Goal: Task Accomplishment & Management: Manage account settings

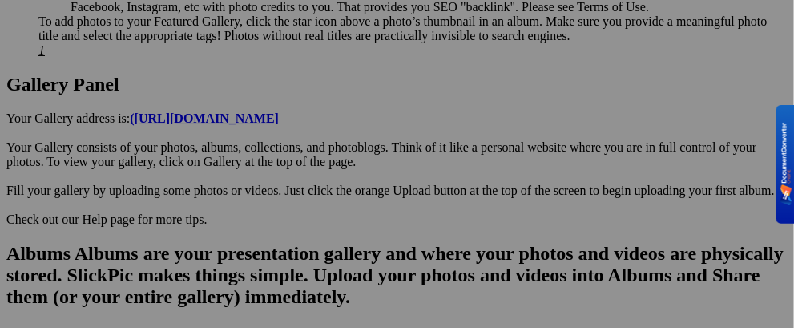
scroll to position [1041, 0]
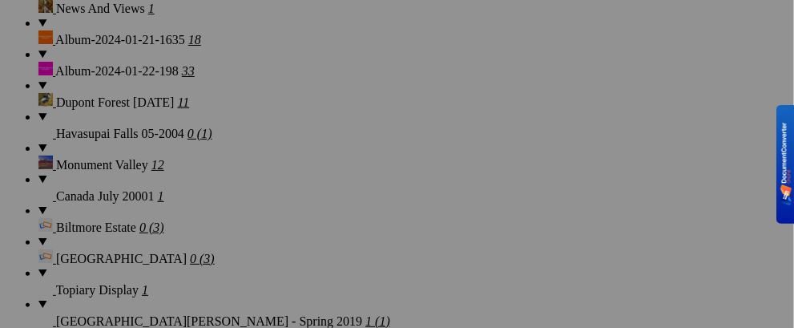
scroll to position [1843, 0]
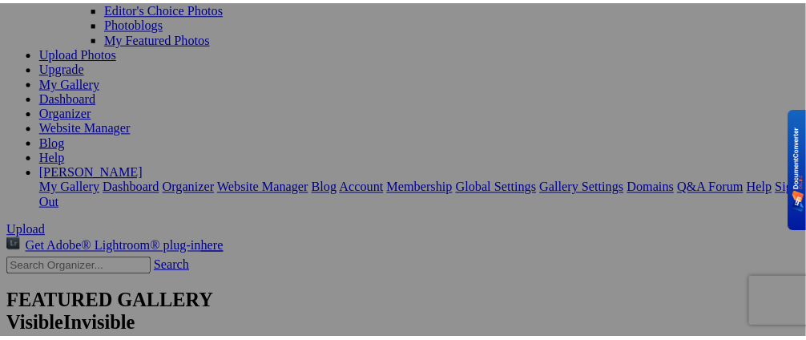
scroll to position [80, 0]
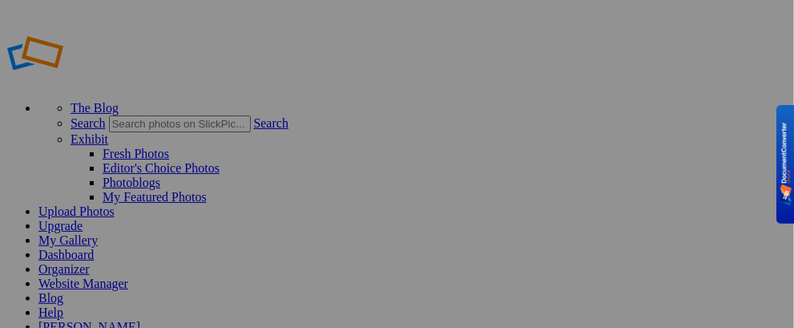
click at [98, 233] on link "My Gallery" at bounding box center [67, 240] width 59 height 14
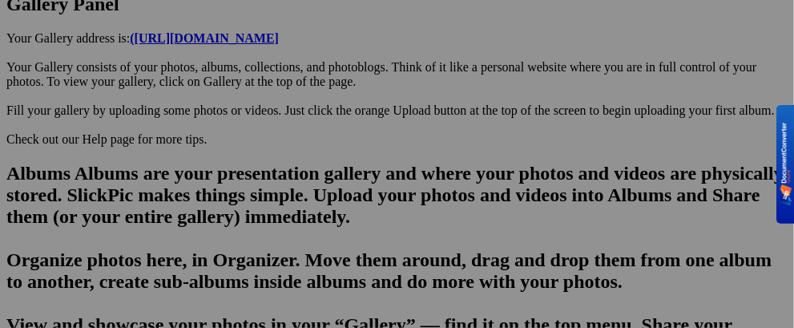
scroll to position [1041, 0]
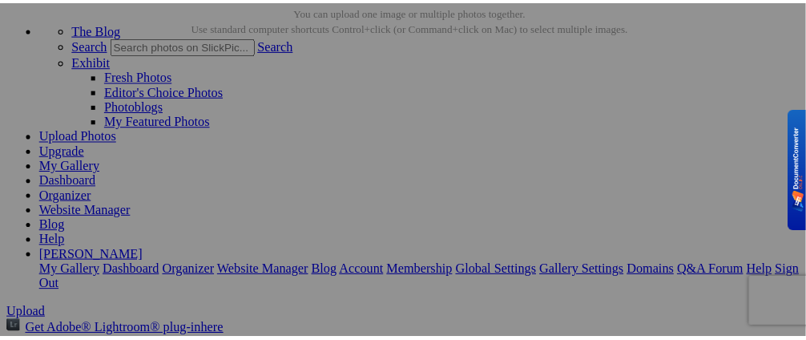
scroll to position [160, 0]
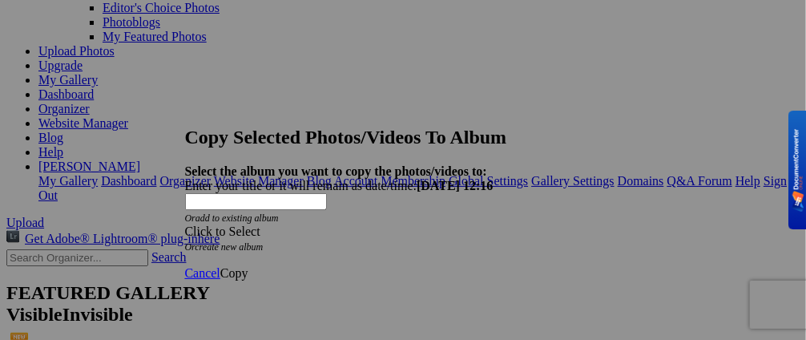
click at [185, 224] on span at bounding box center [185, 231] width 0 height 14
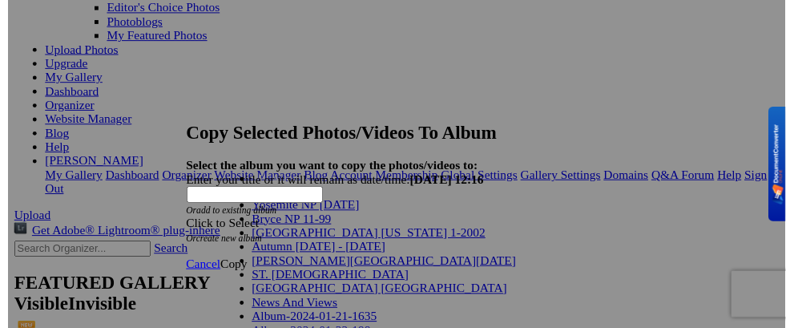
scroll to position [444, 0]
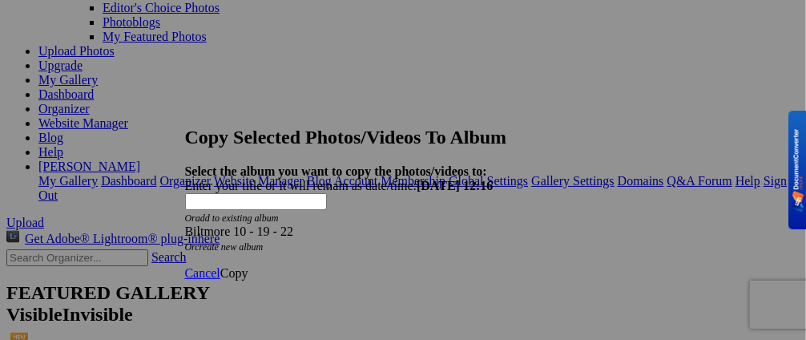
click at [248, 266] on span "Copy" at bounding box center [234, 273] width 28 height 14
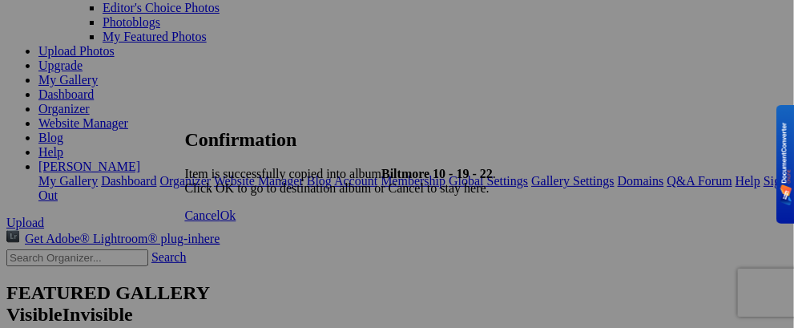
click at [236, 222] on span "Ok" at bounding box center [228, 215] width 16 height 14
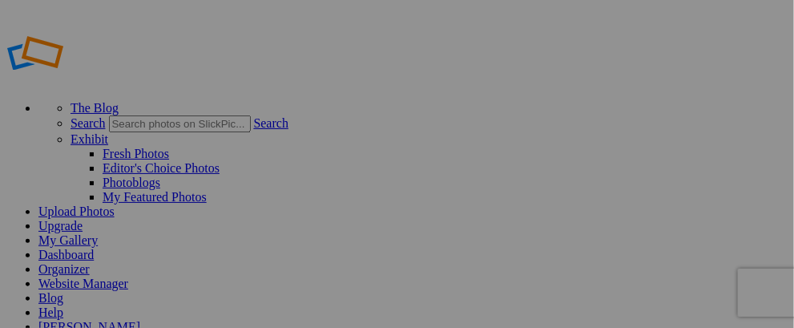
type input "Biltmore 10 - 19 - 22"
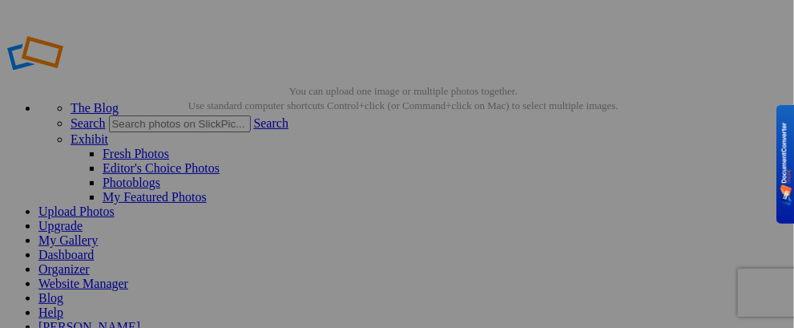
click at [98, 233] on link "My Gallery" at bounding box center [67, 240] width 59 height 14
